Goal: Check status

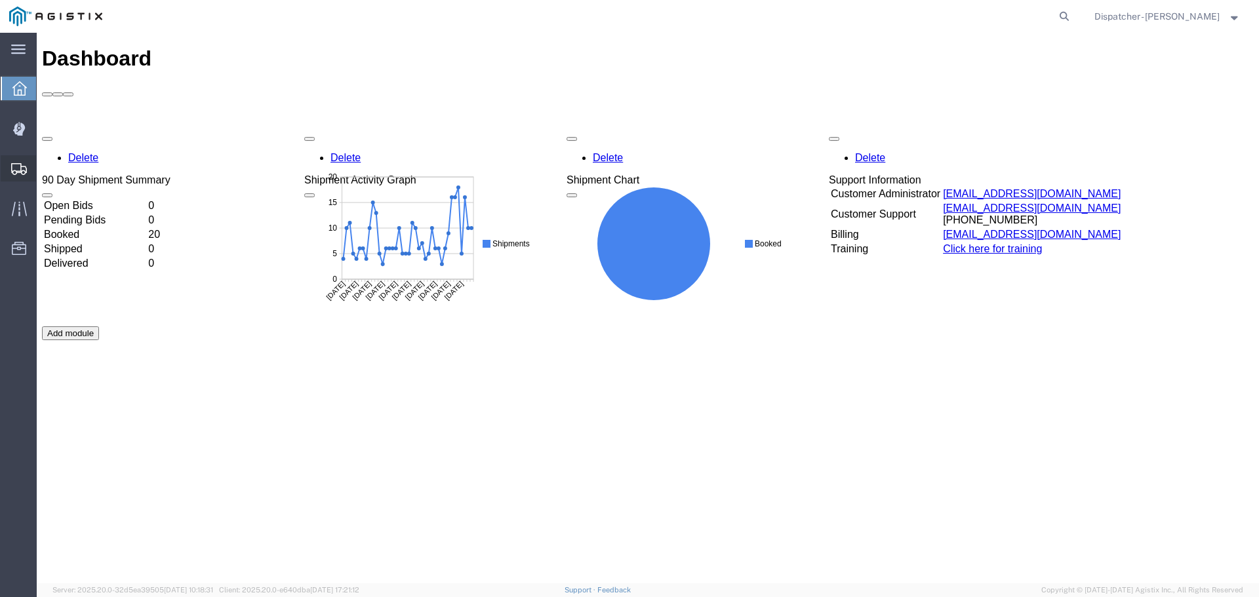
click at [45, 171] on span "Shipments" at bounding box center [40, 168] width 9 height 26
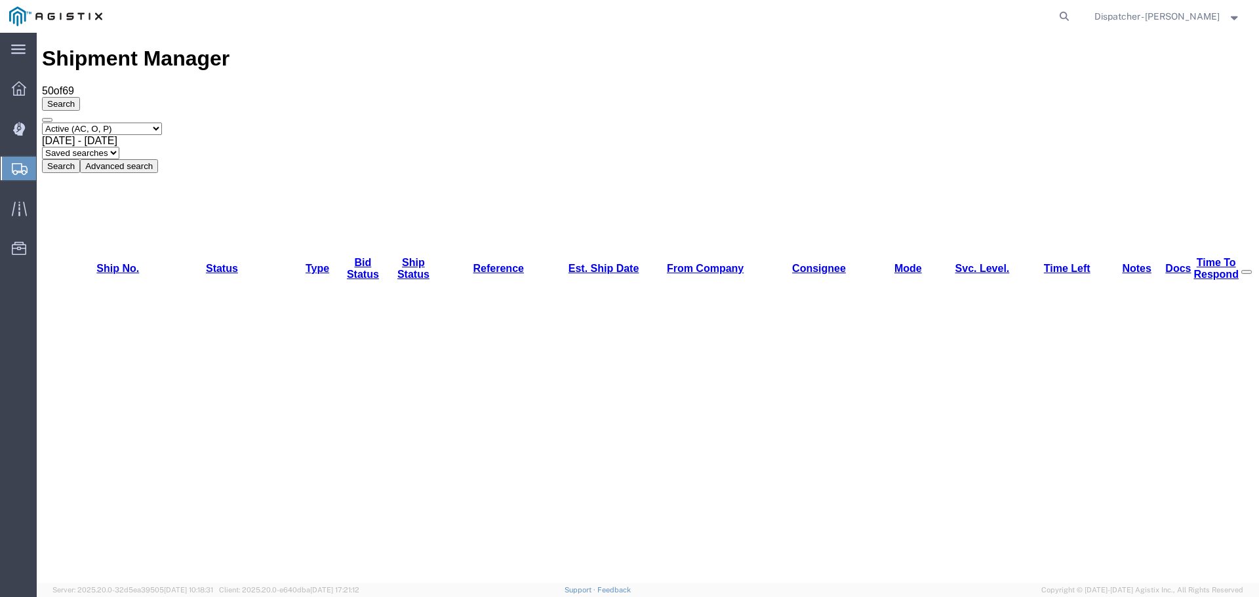
click at [117, 135] on span "[DATE] - [DATE]" at bounding box center [79, 140] width 75 height 11
click at [273, 135] on div "[DATE] - [DATE]" at bounding box center [648, 141] width 1212 height 12
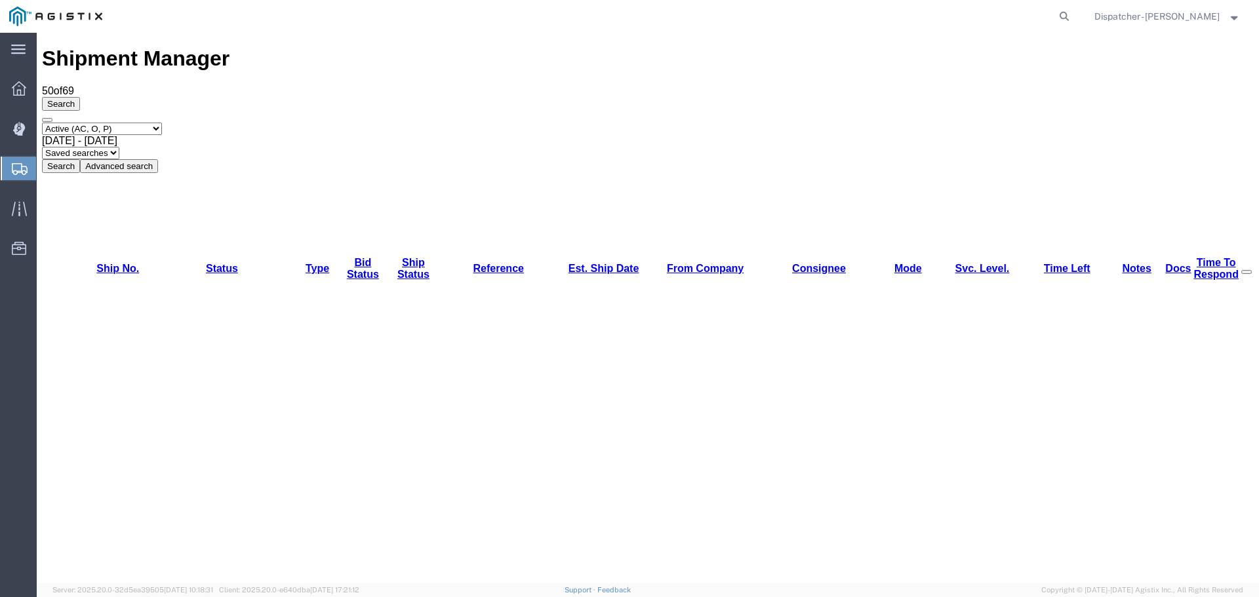
click at [80, 159] on button "Search" at bounding box center [61, 166] width 38 height 14
